Goal: Information Seeking & Learning: Learn about a topic

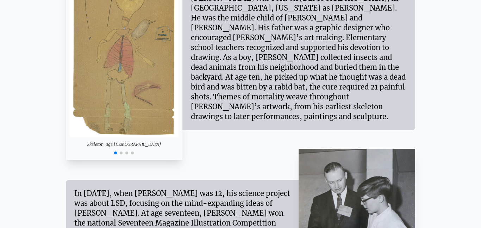
scroll to position [619, 0]
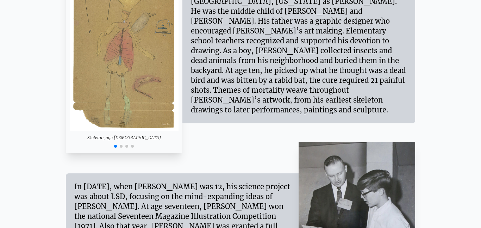
click at [121, 147] on span "Go to slide 2" at bounding box center [121, 146] width 3 height 3
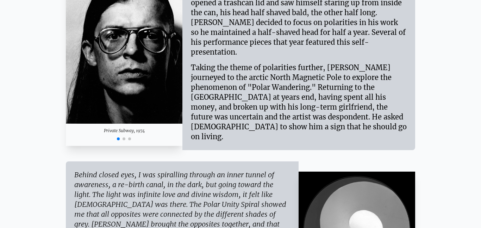
scroll to position [932, 0]
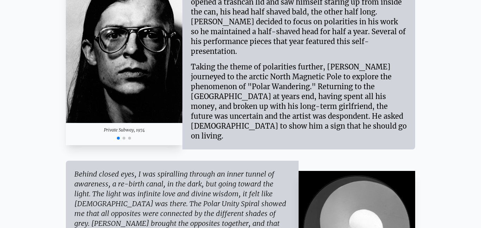
click at [123, 137] on span "Go to slide 2" at bounding box center [124, 138] width 3 height 3
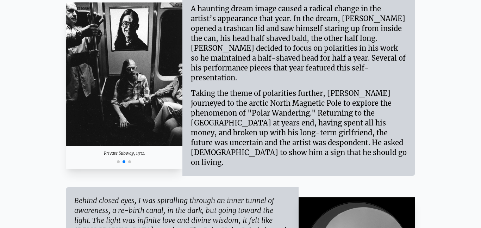
scroll to position [904, 0]
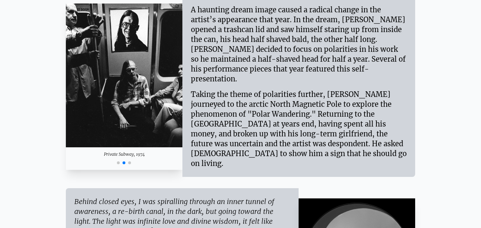
click at [131, 158] on div at bounding box center [124, 162] width 117 height 8
click at [130, 161] on span "Go to slide 3" at bounding box center [129, 162] width 3 height 3
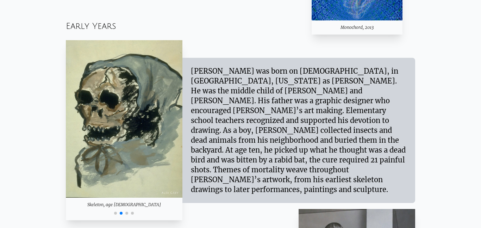
scroll to position [525, 0]
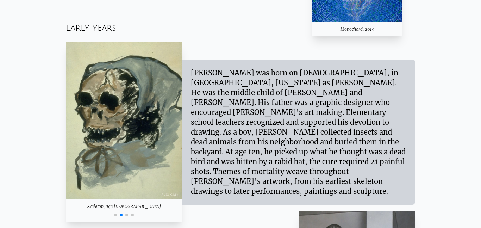
click at [116, 214] on span "Go to slide 1" at bounding box center [115, 214] width 3 height 3
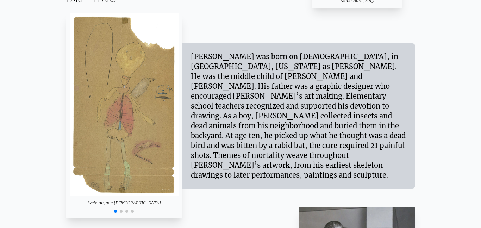
scroll to position [556, 0]
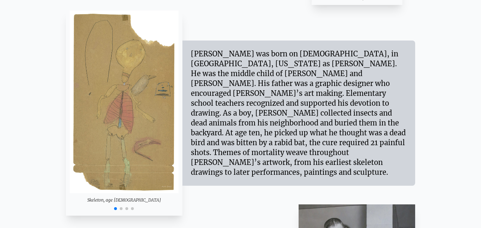
click at [120, 211] on div at bounding box center [124, 208] width 117 height 8
click at [121, 209] on span "Go to slide 2" at bounding box center [121, 208] width 3 height 3
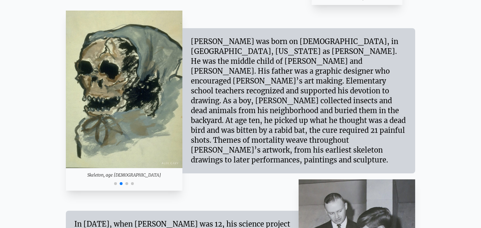
click at [128, 184] on div at bounding box center [124, 183] width 117 height 8
click at [128, 184] on span "Go to slide 3" at bounding box center [126, 183] width 3 height 3
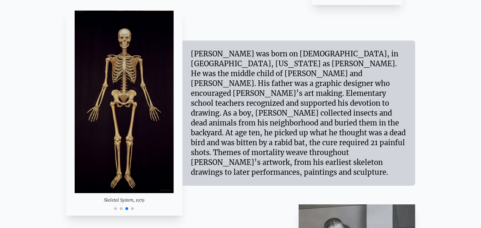
click at [134, 209] on div at bounding box center [124, 208] width 117 height 8
click at [132, 209] on span "Go to slide 4" at bounding box center [132, 208] width 3 height 3
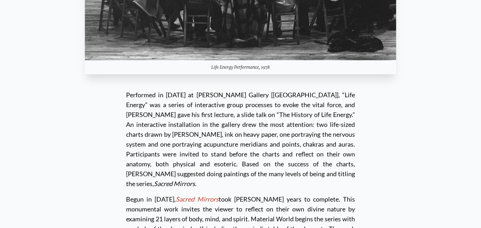
scroll to position [1695, 0]
click at [194, 195] on em "Sacred Mirrors" at bounding box center [197, 199] width 43 height 8
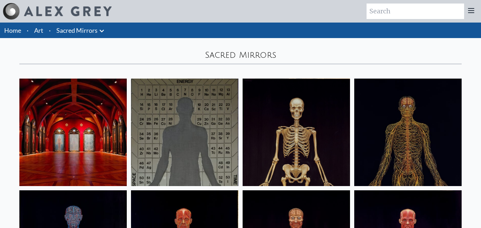
click at [91, 118] on img at bounding box center [72, 132] width 107 height 107
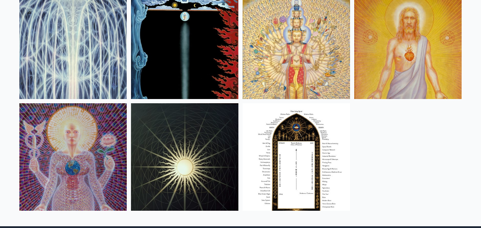
scroll to position [533, 0]
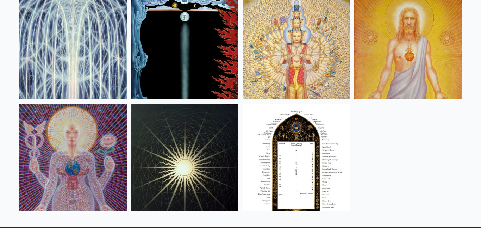
click at [193, 62] on img at bounding box center [184, 45] width 107 height 107
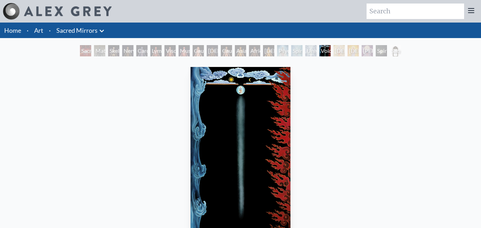
click at [303, 51] on div "Spiritual Energy System" at bounding box center [296, 50] width 11 height 11
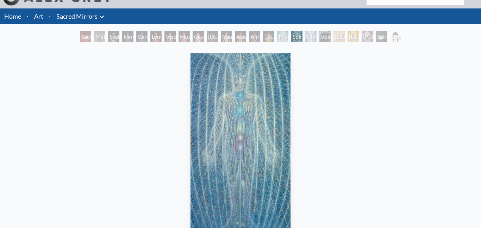
scroll to position [11, 0]
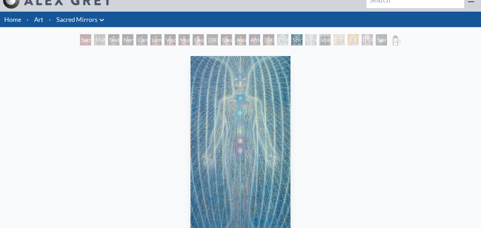
click at [317, 42] on div "Universal Mind Lattice" at bounding box center [310, 39] width 11 height 11
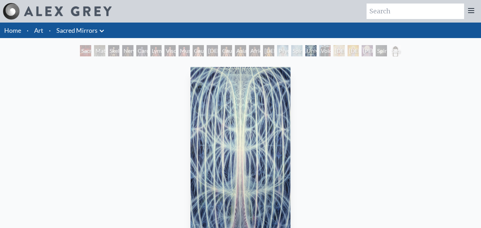
click at [345, 54] on div "[DEMOGRAPHIC_DATA]" at bounding box center [339, 50] width 11 height 11
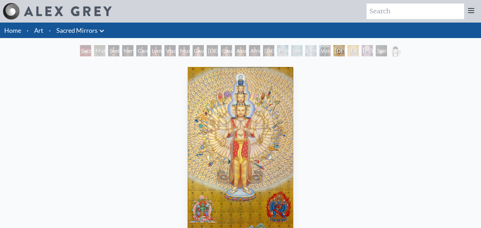
click at [353, 50] on div "[DEMOGRAPHIC_DATA]" at bounding box center [353, 50] width 11 height 11
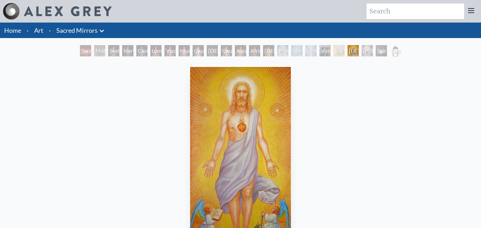
click at [366, 52] on div "[PERSON_NAME]" at bounding box center [367, 50] width 11 height 11
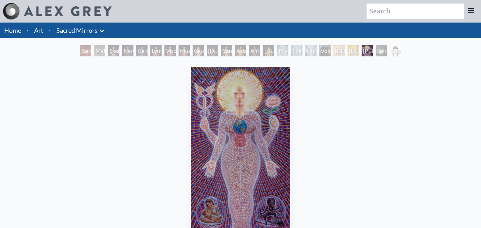
click at [384, 54] on div "Spiritual World" at bounding box center [381, 50] width 11 height 11
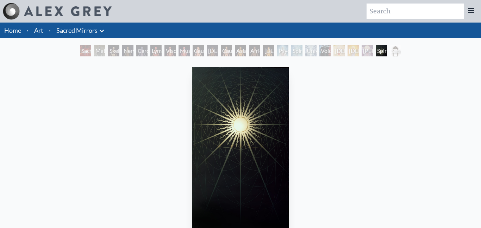
scroll to position [62, 0]
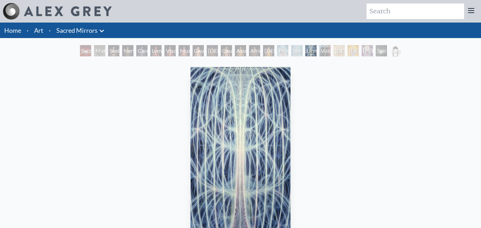
scroll to position [11, 0]
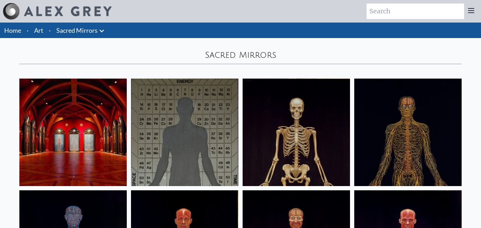
scroll to position [533, 0]
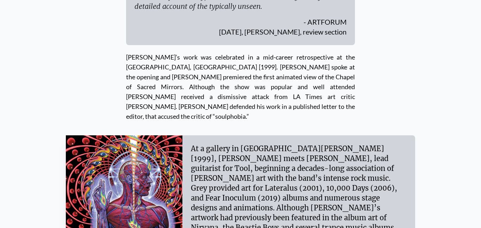
scroll to position [2258, 0]
